Goal: Find specific page/section: Find specific page/section

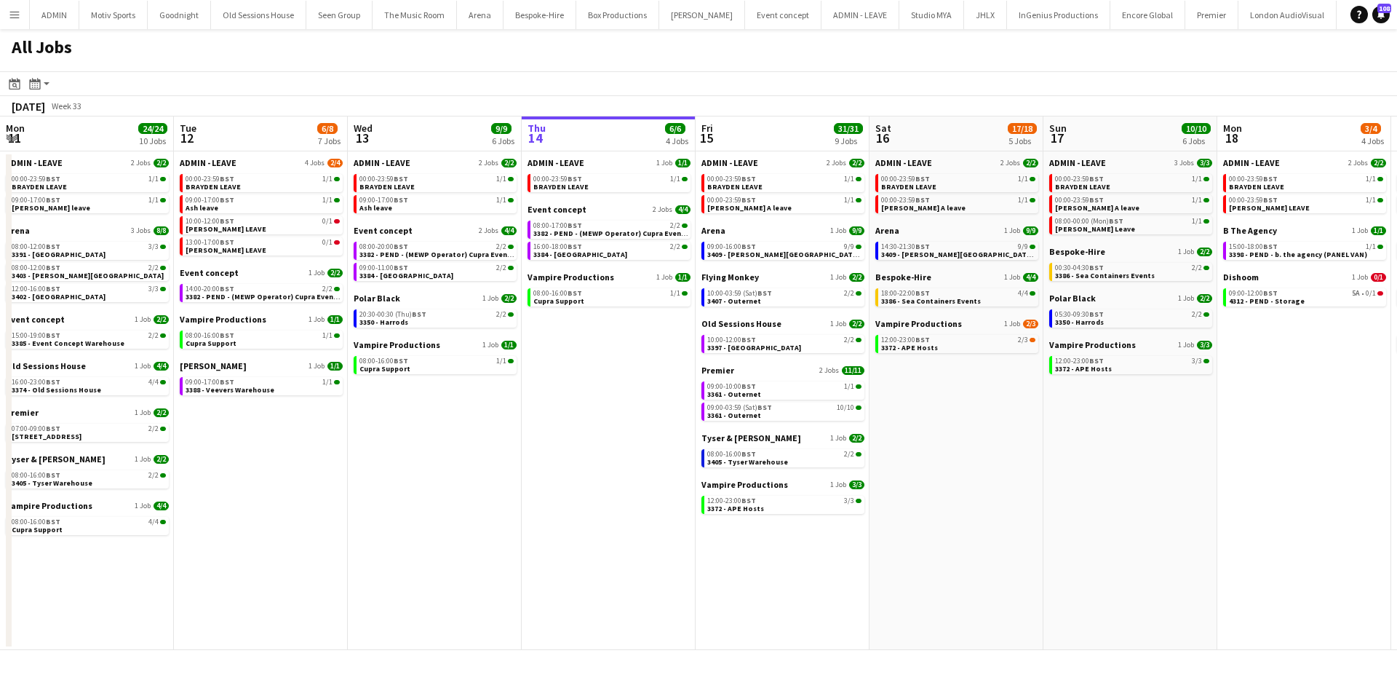
scroll to position [0, 348]
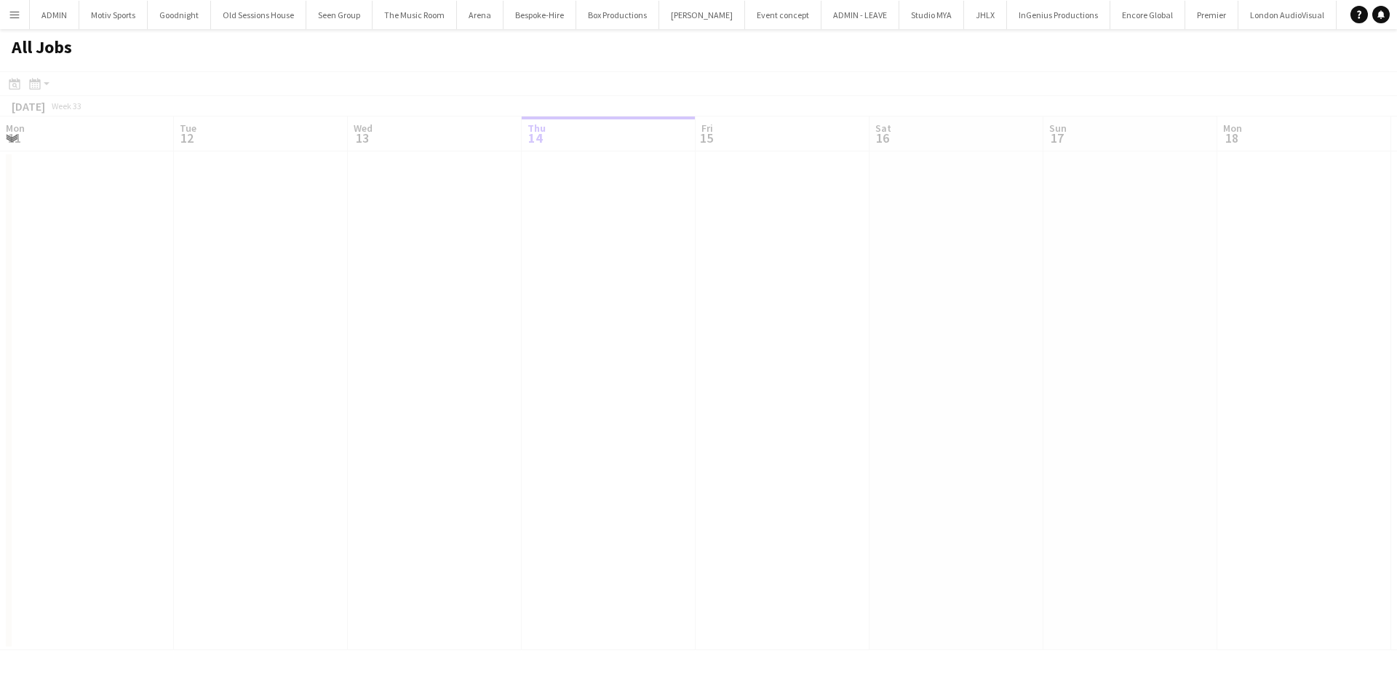
scroll to position [0, 348]
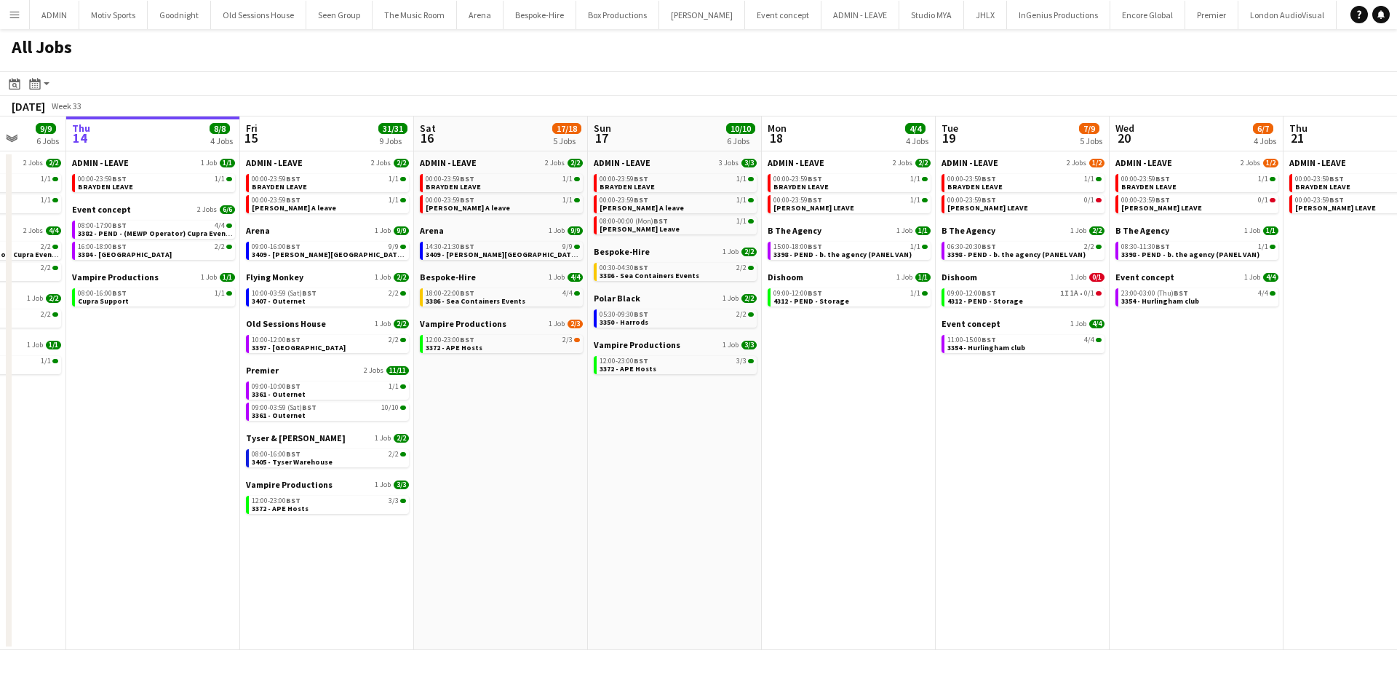
drag, startPoint x: 763, startPoint y: 556, endPoint x: 579, endPoint y: 552, distance: 183.5
click at [579, 552] on app-calendar-viewport "Mon 11 24/24 10 Jobs Tue 12 6/8 7 Jobs Wed 13 9/9 6 Jobs Thu 14 8/8 4 Jobs Fri …" at bounding box center [698, 383] width 1397 height 534
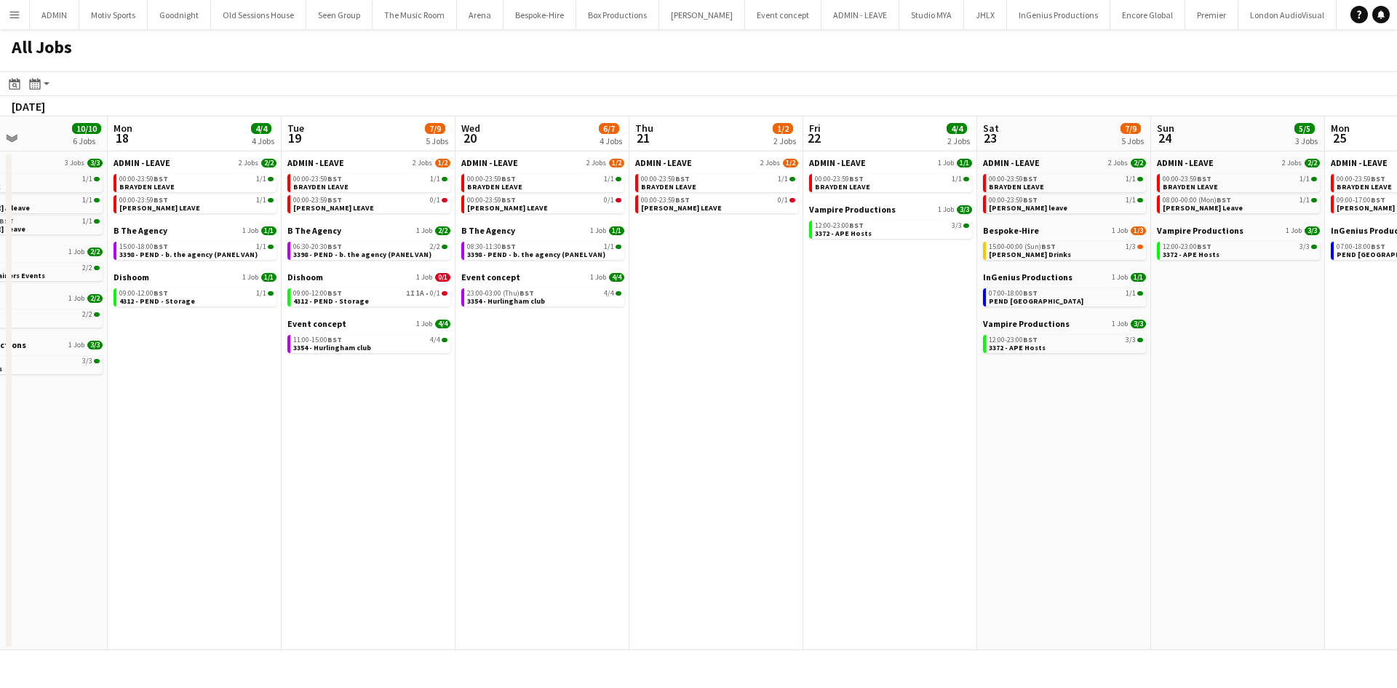
scroll to position [0, 424]
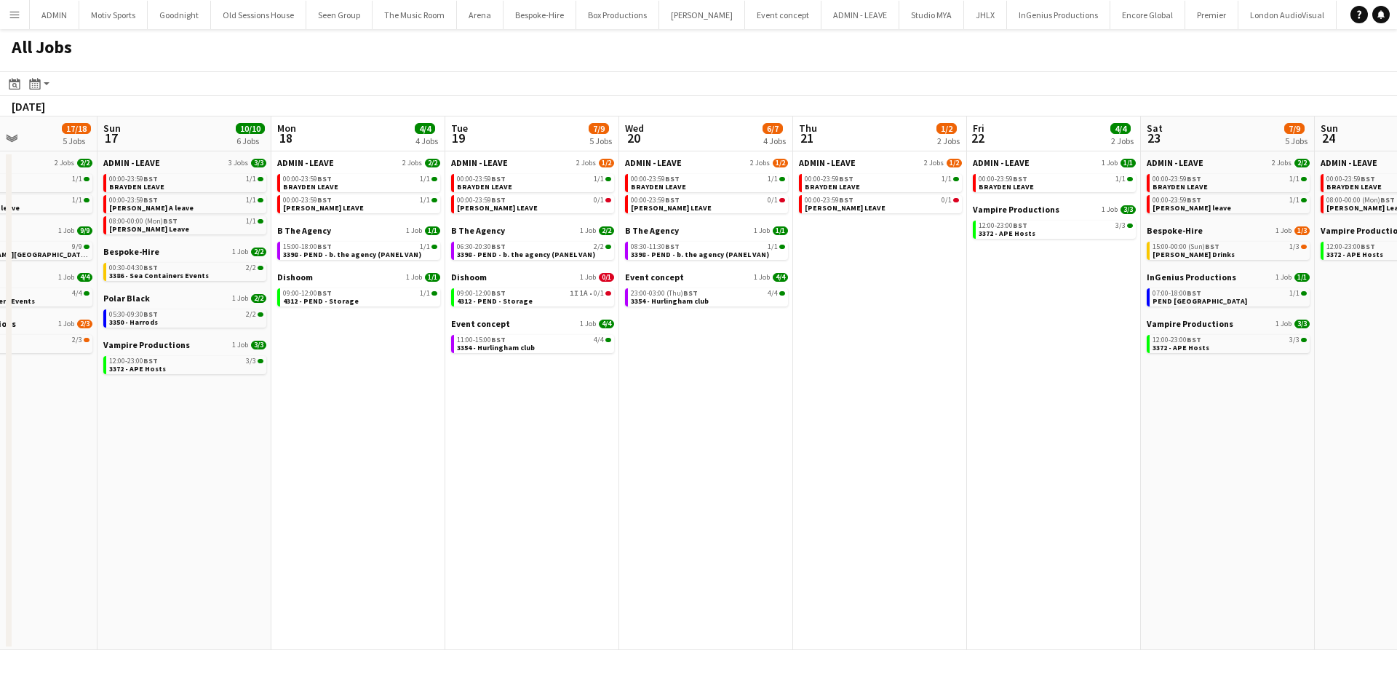
click at [152, 644] on app-all-jobs "All Jobs Date picker [DATE] [DATE] [DATE] M [DATE] T [DATE] W [DATE] T [DATE] F…" at bounding box center [698, 339] width 1397 height 621
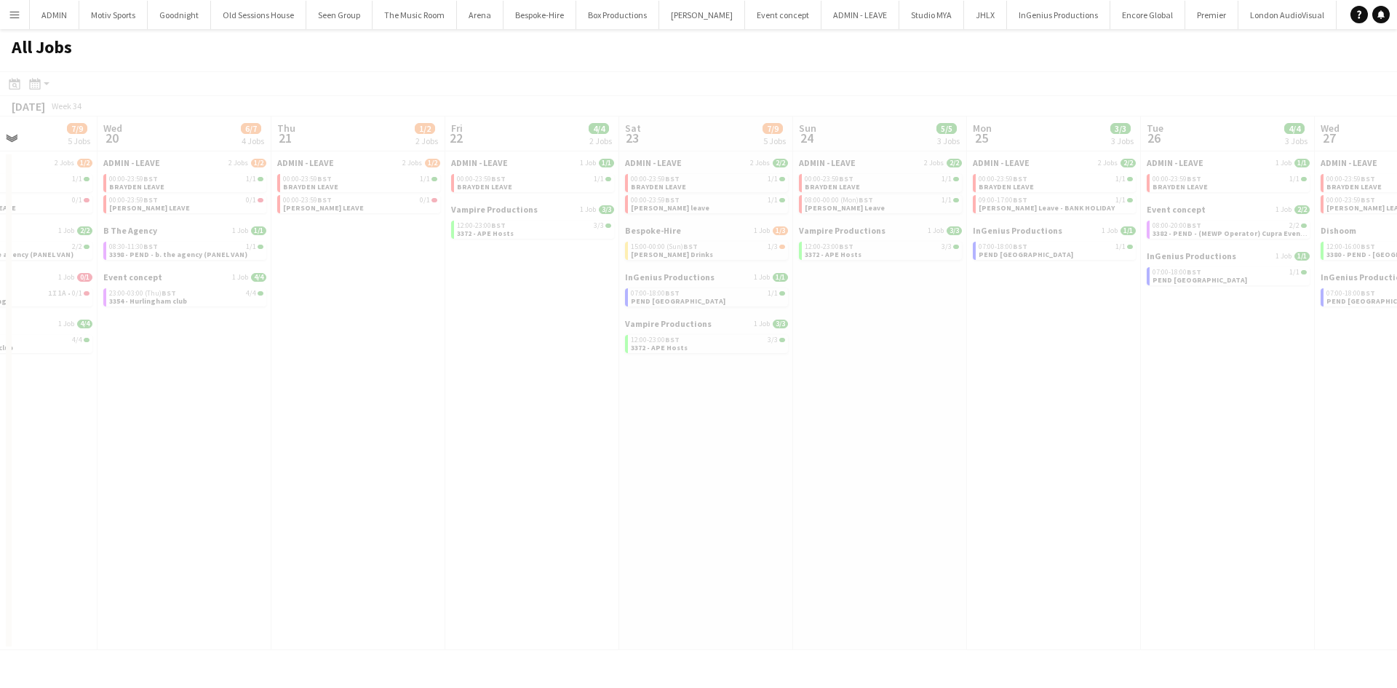
drag, startPoint x: 1208, startPoint y: 464, endPoint x: 707, endPoint y: 553, distance: 508.6
click at [718, 547] on div at bounding box center [698, 381] width 1397 height 621
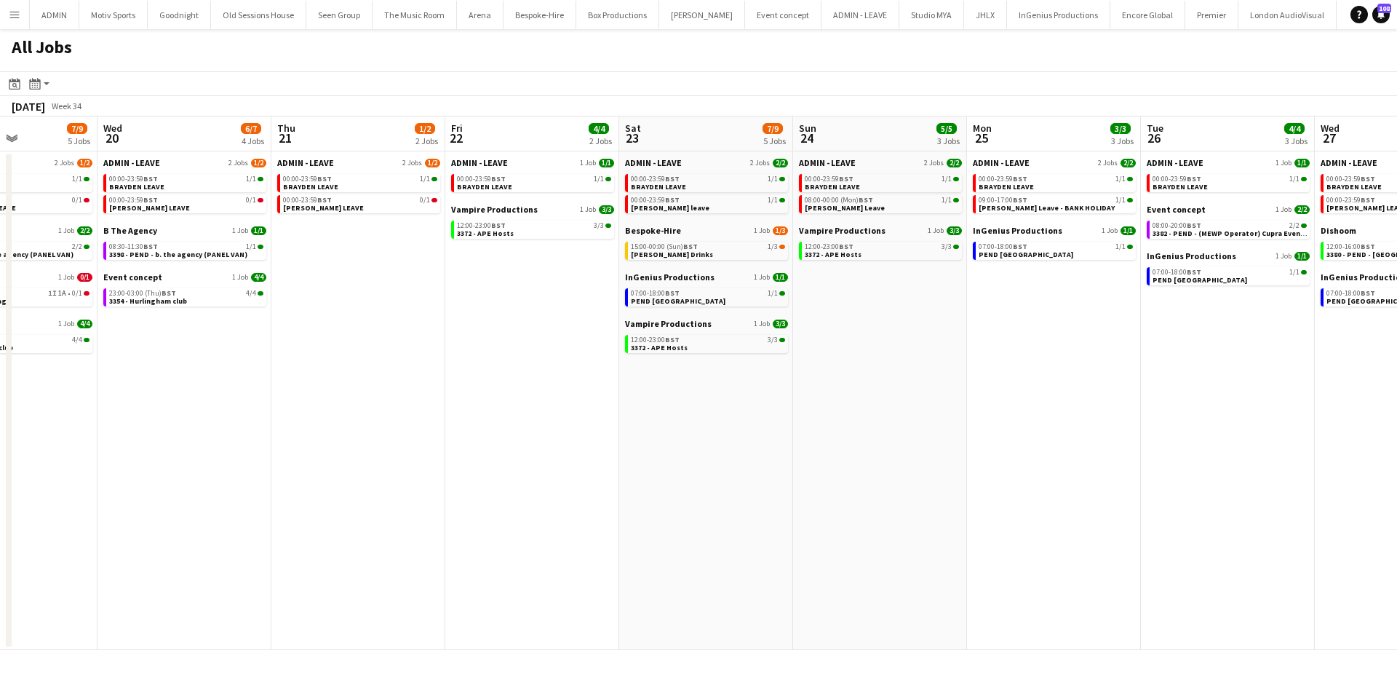
drag, startPoint x: 1218, startPoint y: 521, endPoint x: 693, endPoint y: 579, distance: 528.6
click at [705, 575] on app-calendar-viewport "Sun 17 10/10 6 Jobs Mon 18 4/4 4 Jobs Tue 19 7/9 5 Jobs Wed 20 6/7 4 Jobs Thu 2…" at bounding box center [698, 383] width 1397 height 534
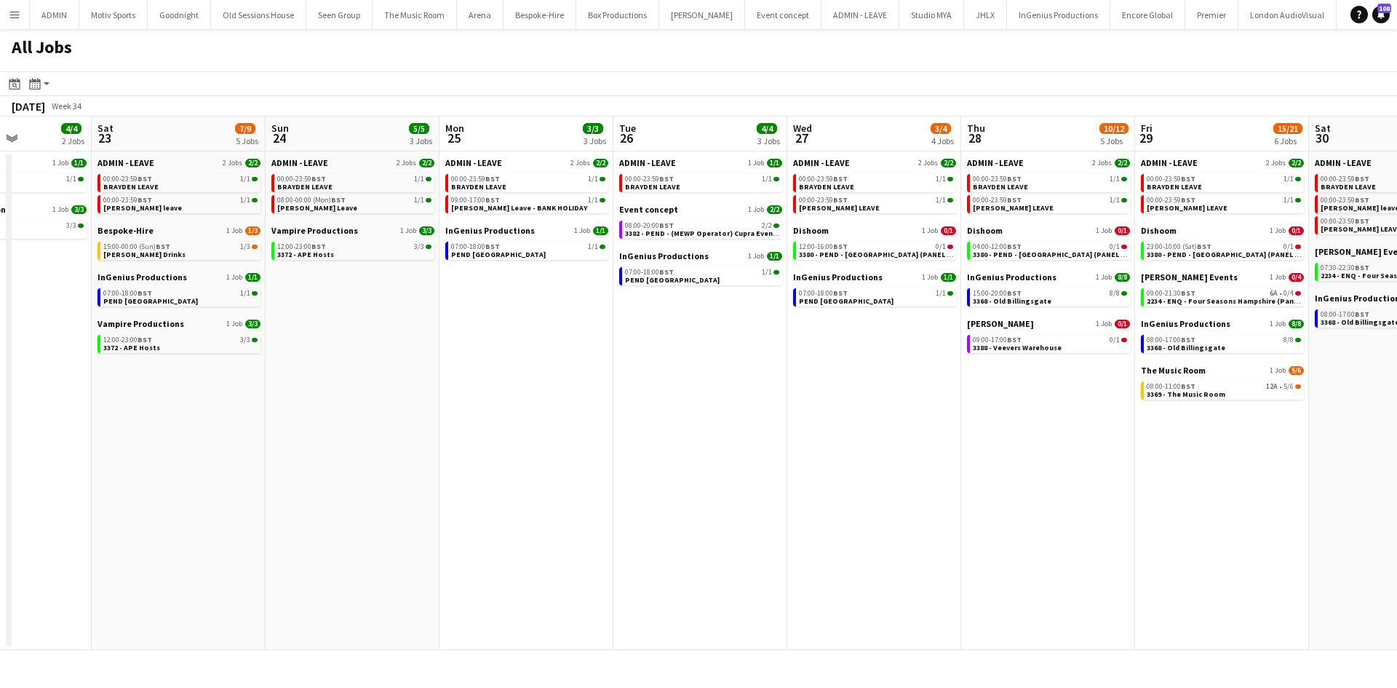
click at [772, 571] on app-all-jobs "All Jobs Date picker [DATE] [DATE] [DATE] M [DATE] T [DATE] W [DATE] T [DATE] F…" at bounding box center [698, 339] width 1397 height 621
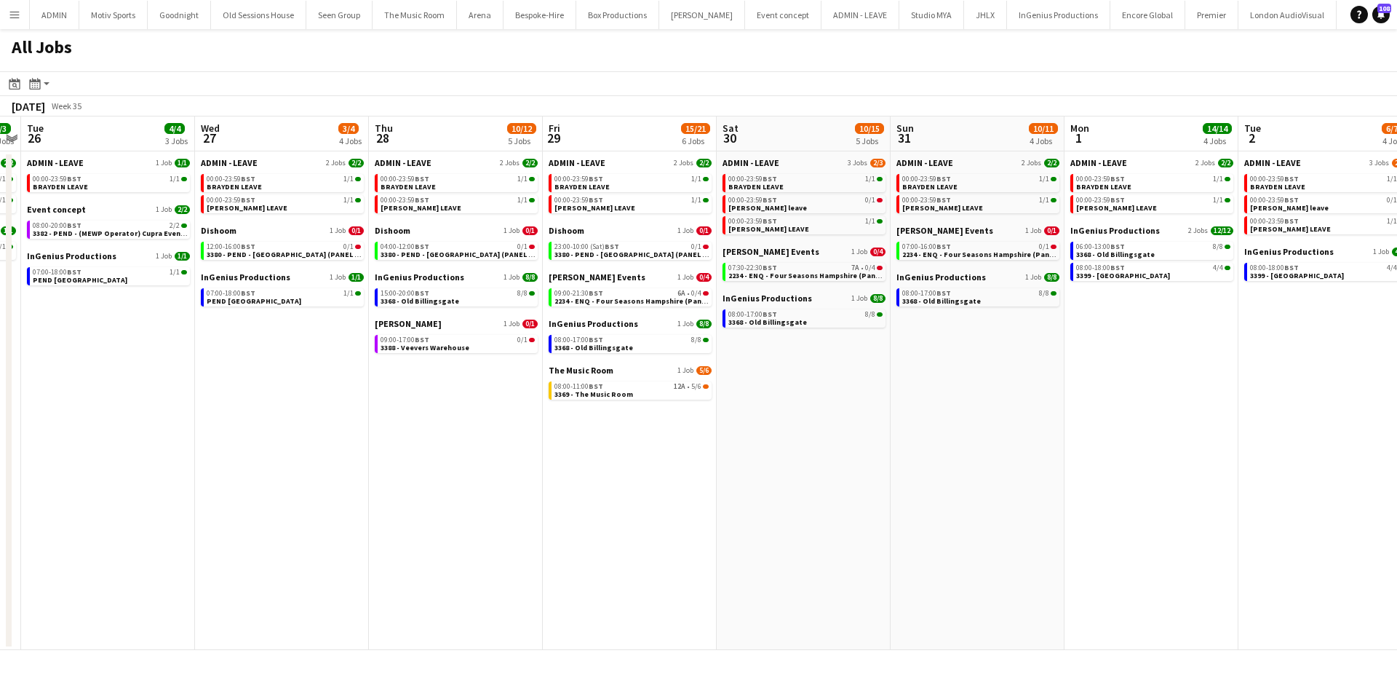
drag, startPoint x: 1068, startPoint y: 524, endPoint x: 830, endPoint y: 553, distance: 239.1
click at [808, 559] on app-calendar-viewport "Fri 22 4/4 2 Jobs Sat 23 7/9 5 Jobs Sun 24 5/5 3 Jobs Mon 25 3/3 3 Jobs Tue 26 …" at bounding box center [698, 383] width 1397 height 534
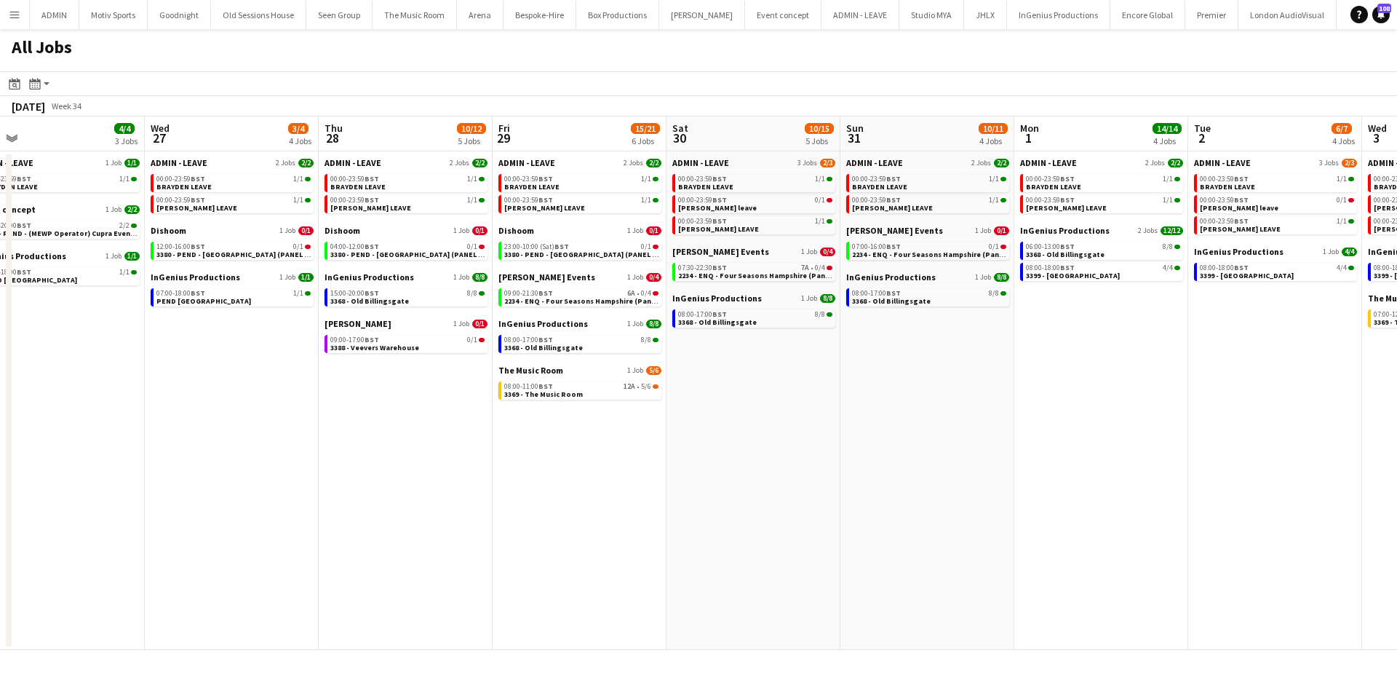
scroll to position [0, 580]
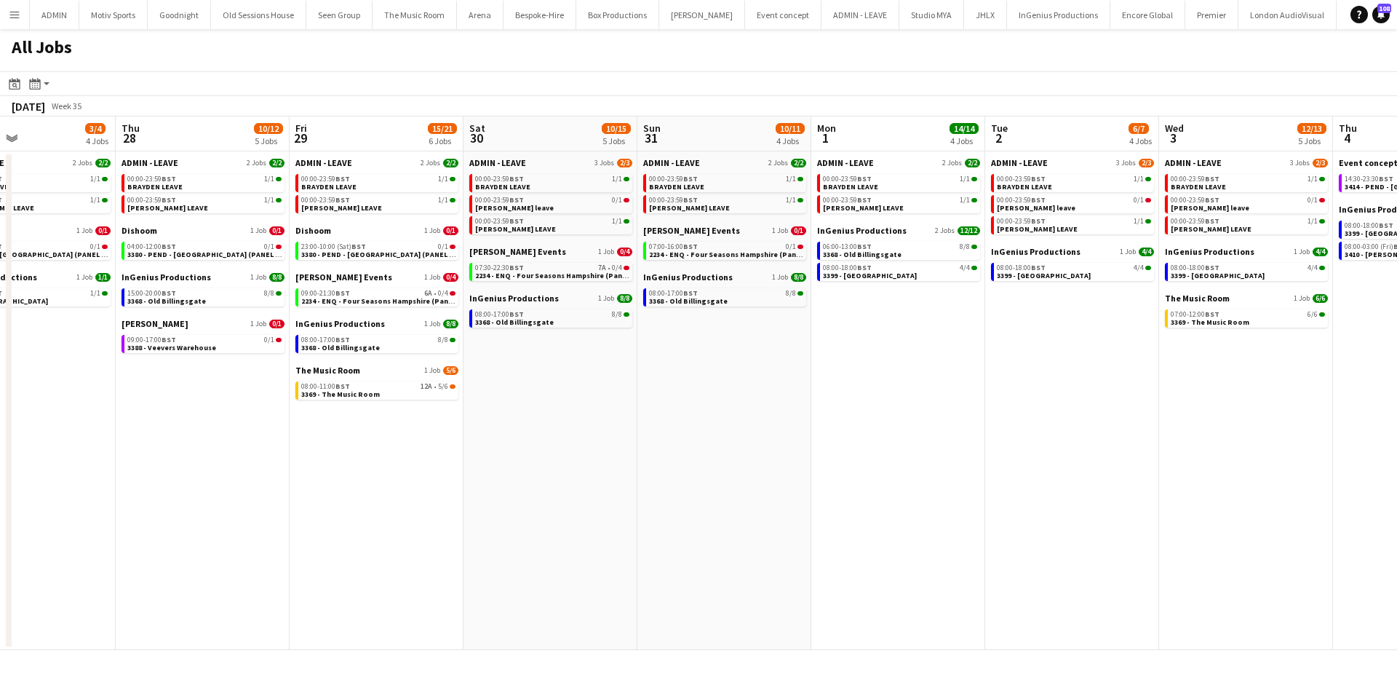
click at [915, 530] on app-calendar-viewport "Sun 24 5/5 3 Jobs Mon 25 3/3 3 Jobs Tue 26 4/4 3 Jobs Wed 27 3/4 4 Jobs Thu 28 …" at bounding box center [698, 383] width 1397 height 534
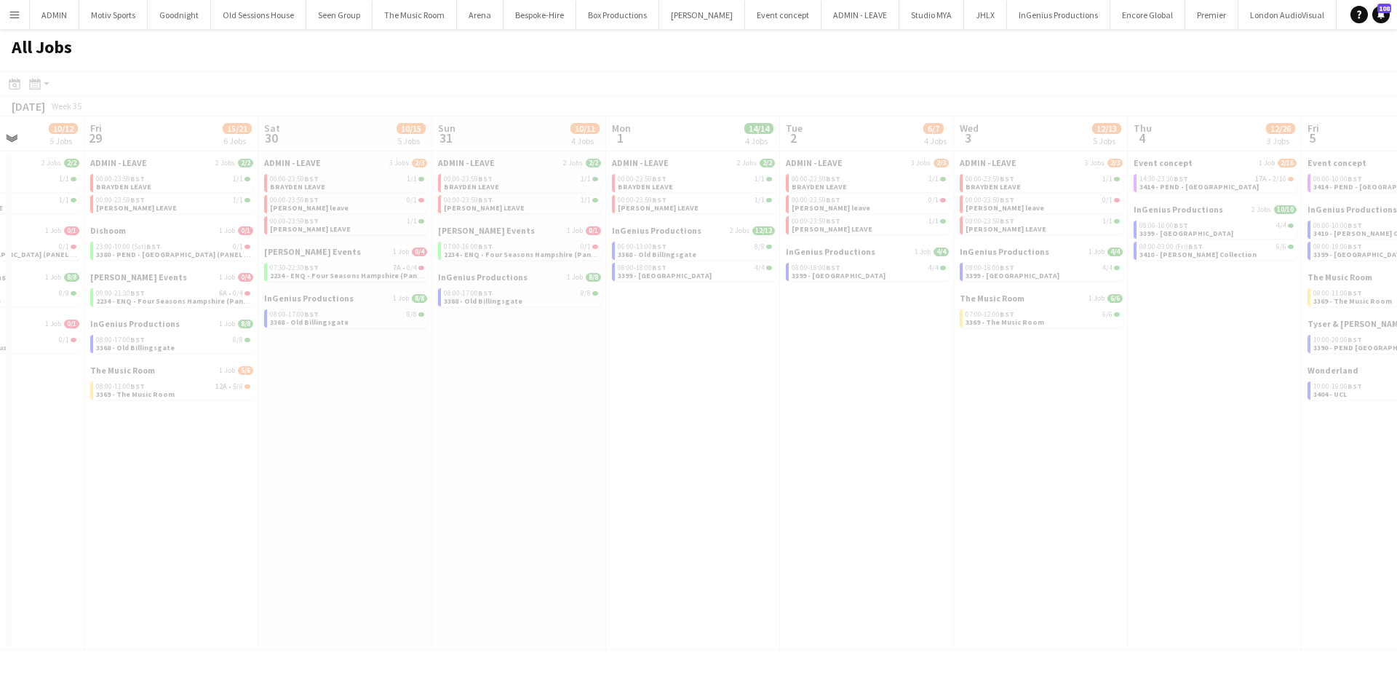
drag, startPoint x: 917, startPoint y: 512, endPoint x: 704, endPoint y: 531, distance: 214.1
click at [704, 531] on app-all-jobs "All Jobs Date picker [DATE] [DATE] [DATE] M [DATE] T [DATE] W [DATE] T [DATE] F…" at bounding box center [698, 339] width 1397 height 621
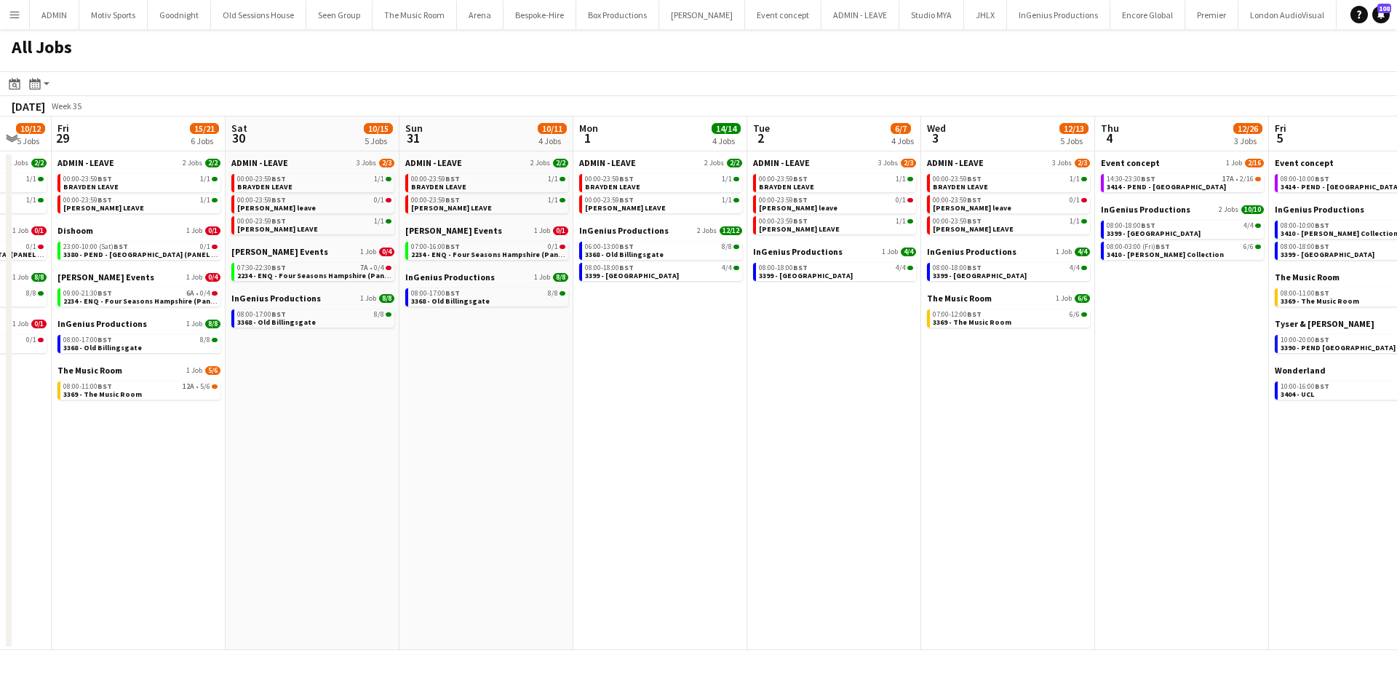
drag, startPoint x: 936, startPoint y: 513, endPoint x: 659, endPoint y: 558, distance: 281.0
click at [657, 558] on app-calendar-viewport "Tue 26 4/4 3 Jobs Wed 27 3/4 4 Jobs Thu 28 10/12 5 Jobs Fri 29 15/21 6 Jobs Sat…" at bounding box center [698, 383] width 1397 height 534
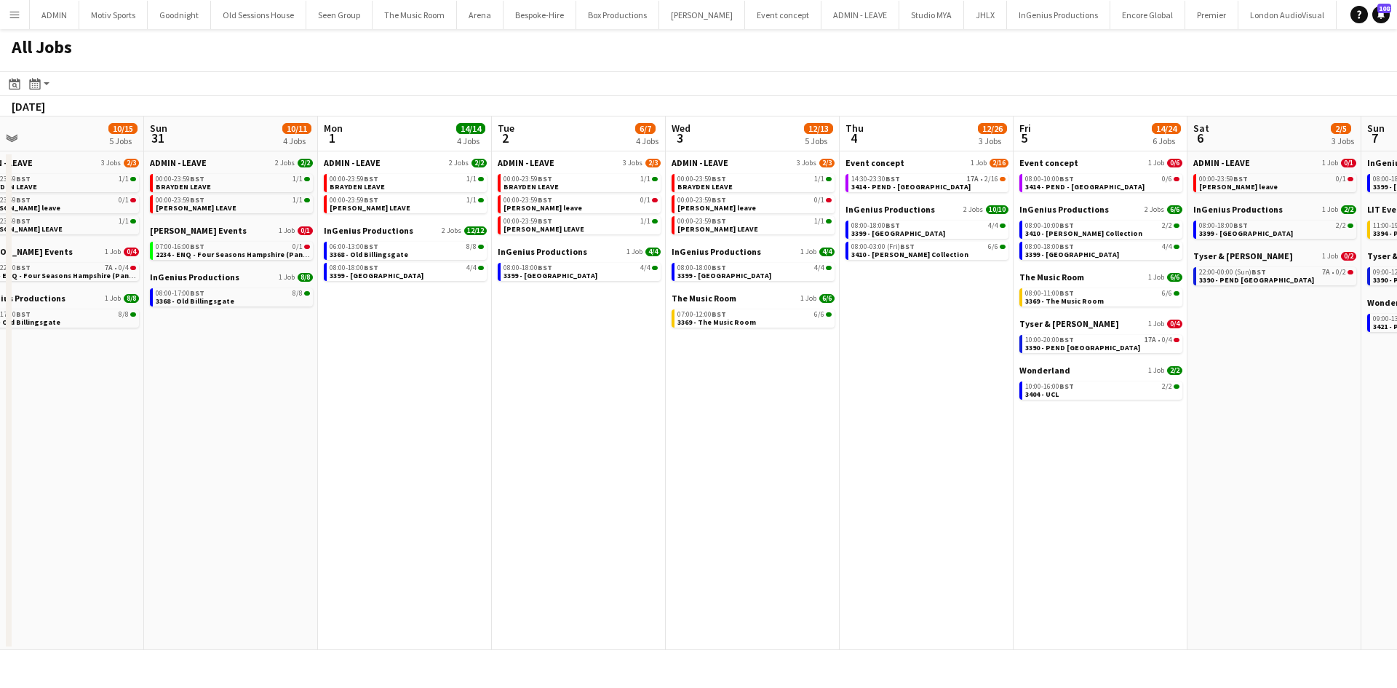
drag, startPoint x: 584, startPoint y: 561, endPoint x: 570, endPoint y: 566, distance: 15.4
click at [572, 565] on app-calendar-viewport "Tue 26 4/4 3 Jobs Wed 27 3/4 4 Jobs Thu 28 10/12 5 Jobs Fri 29 15/21 6 Jobs Sat…" at bounding box center [698, 383] width 1397 height 534
